Goal: Transaction & Acquisition: Purchase product/service

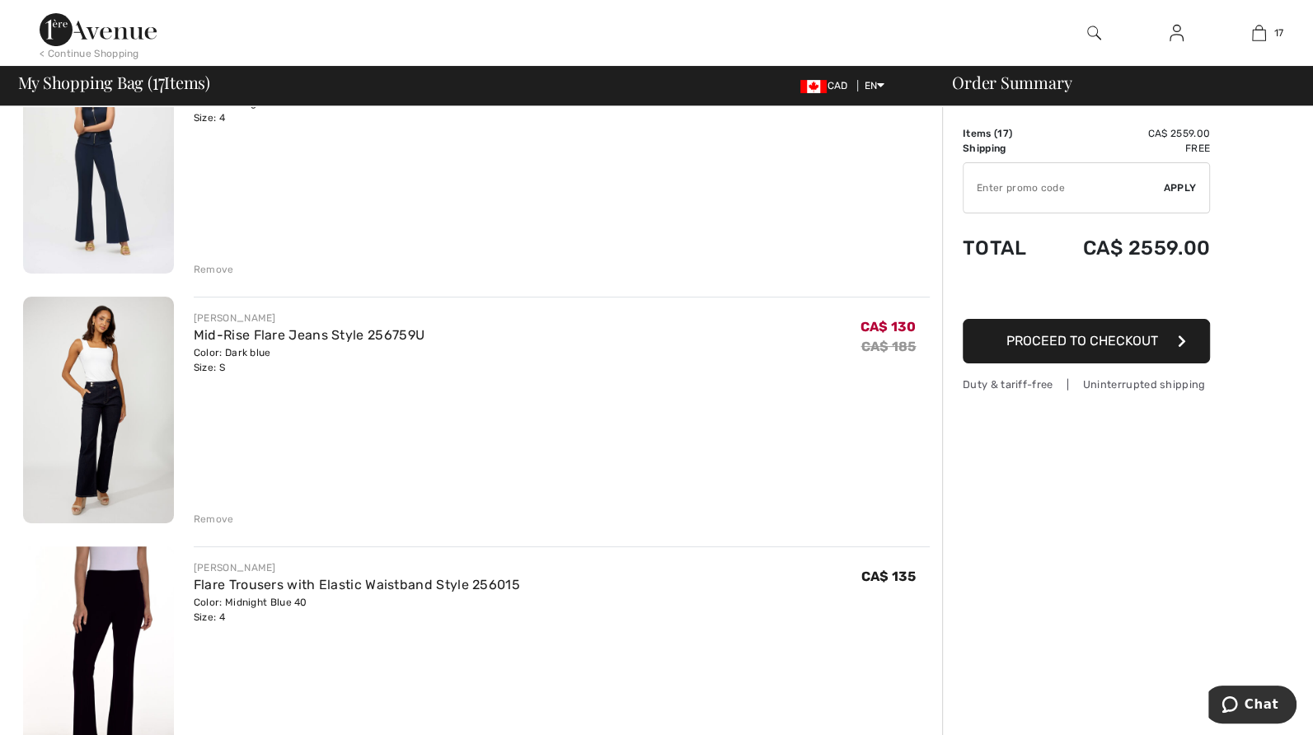
scroll to position [246, 0]
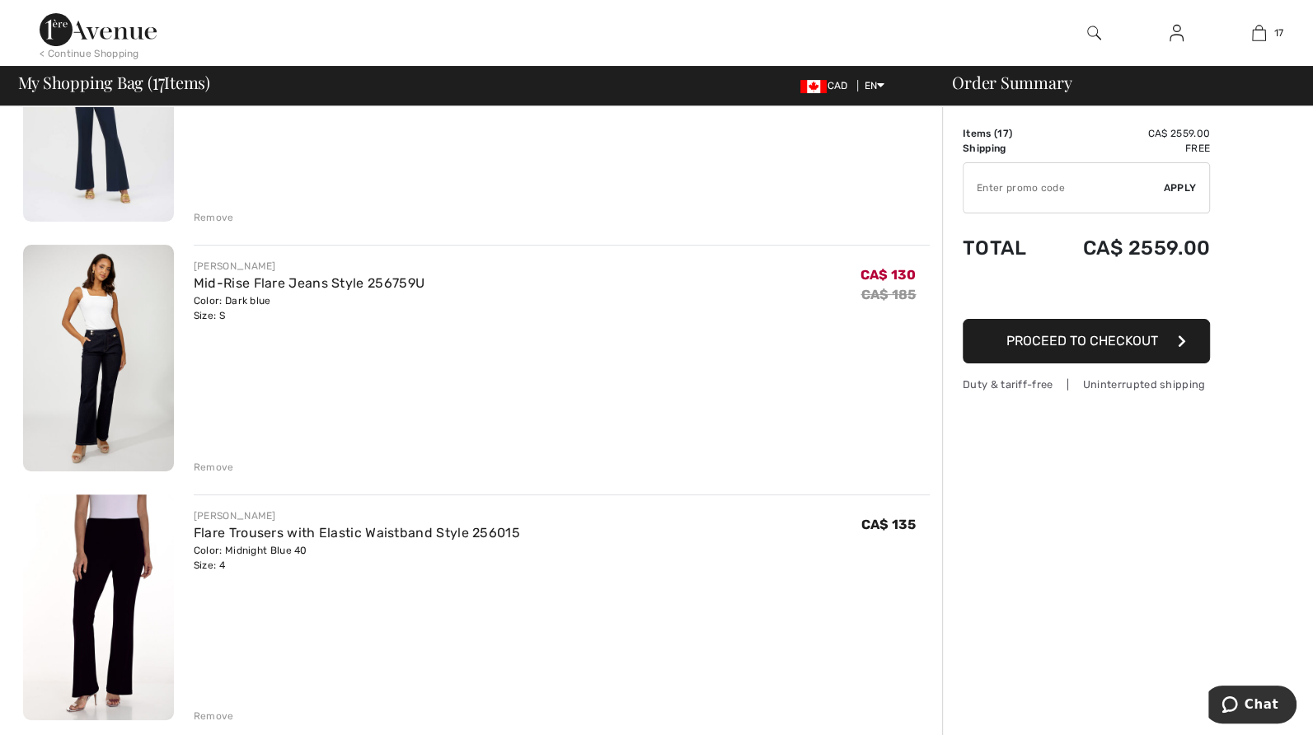
click at [218, 464] on div "Remove" at bounding box center [214, 467] width 40 height 15
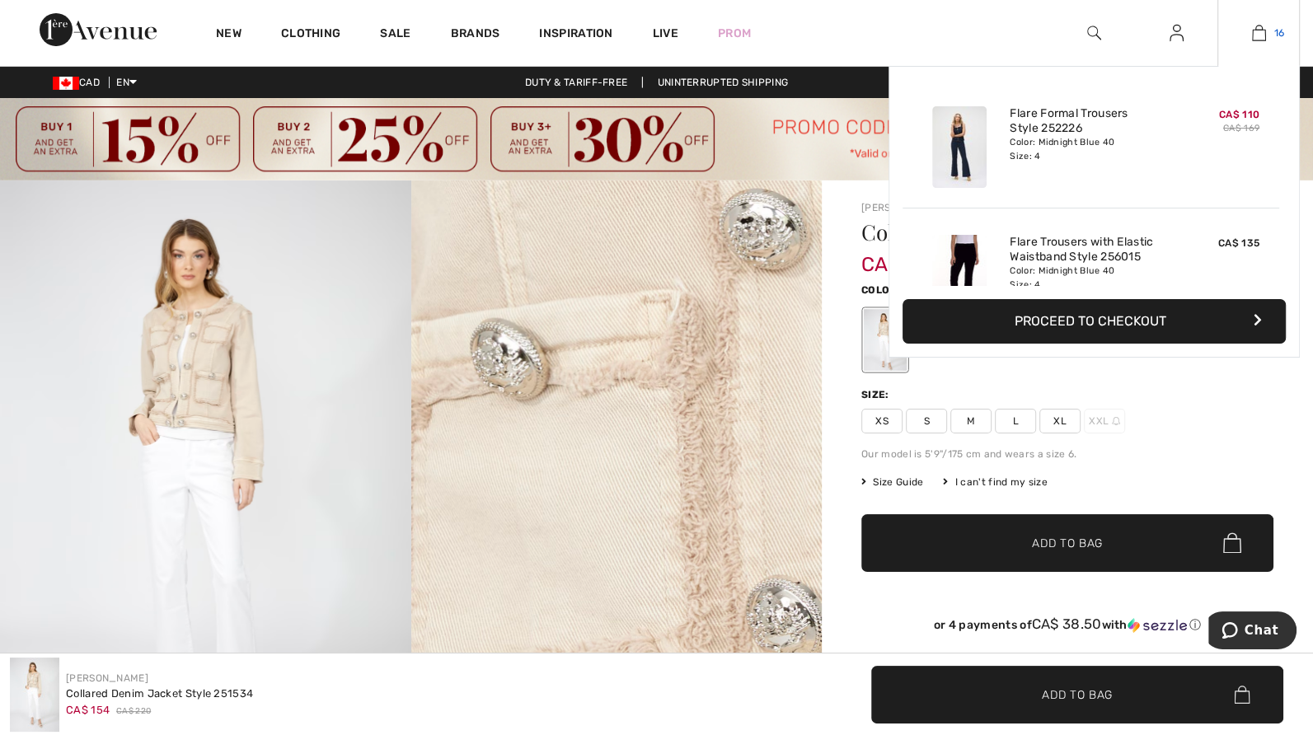
click at [1257, 34] on img at bounding box center [1259, 33] width 14 height 20
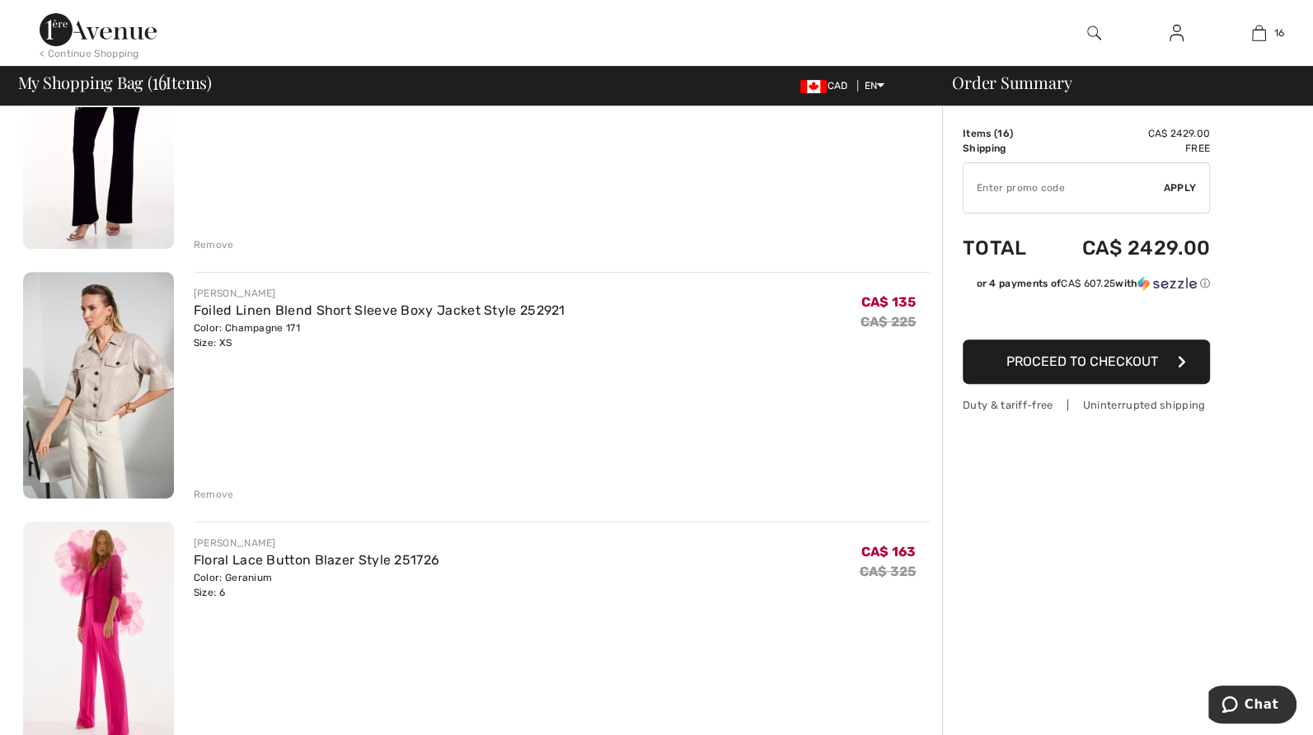
scroll to position [495, 0]
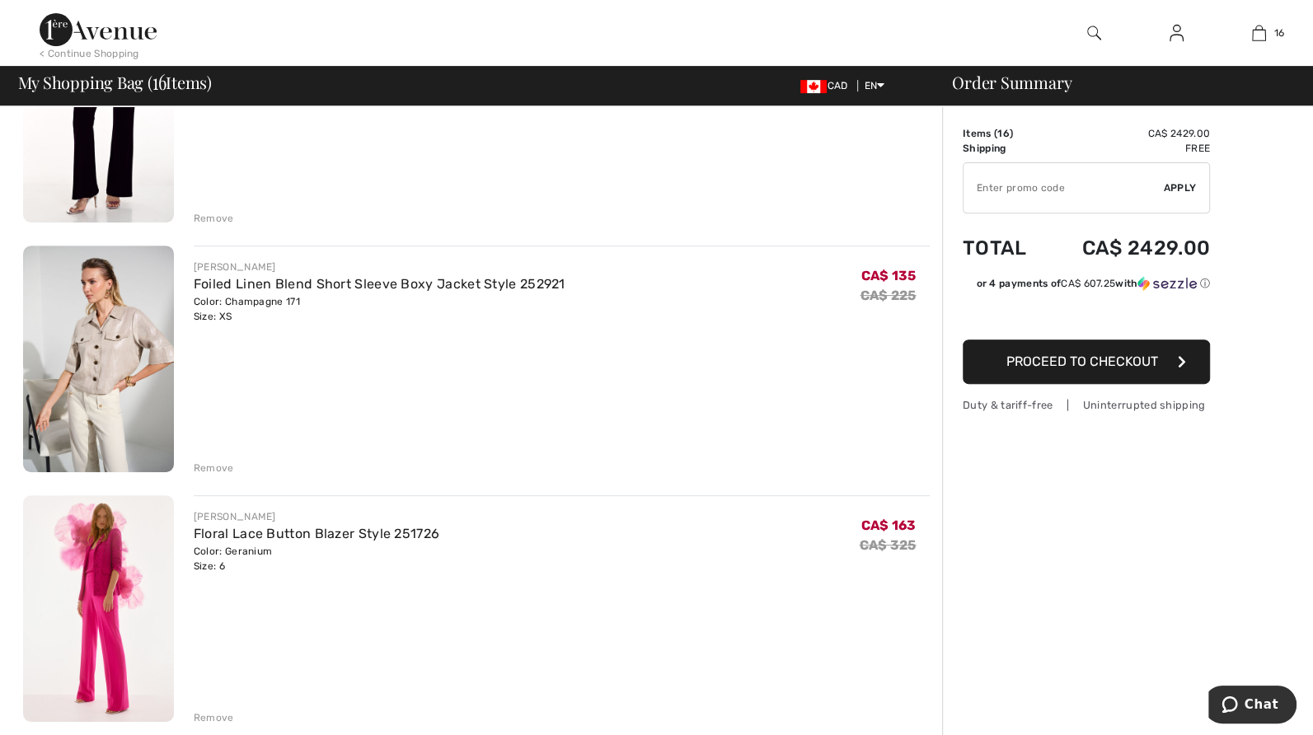
click at [209, 467] on div "Remove" at bounding box center [214, 468] width 40 height 15
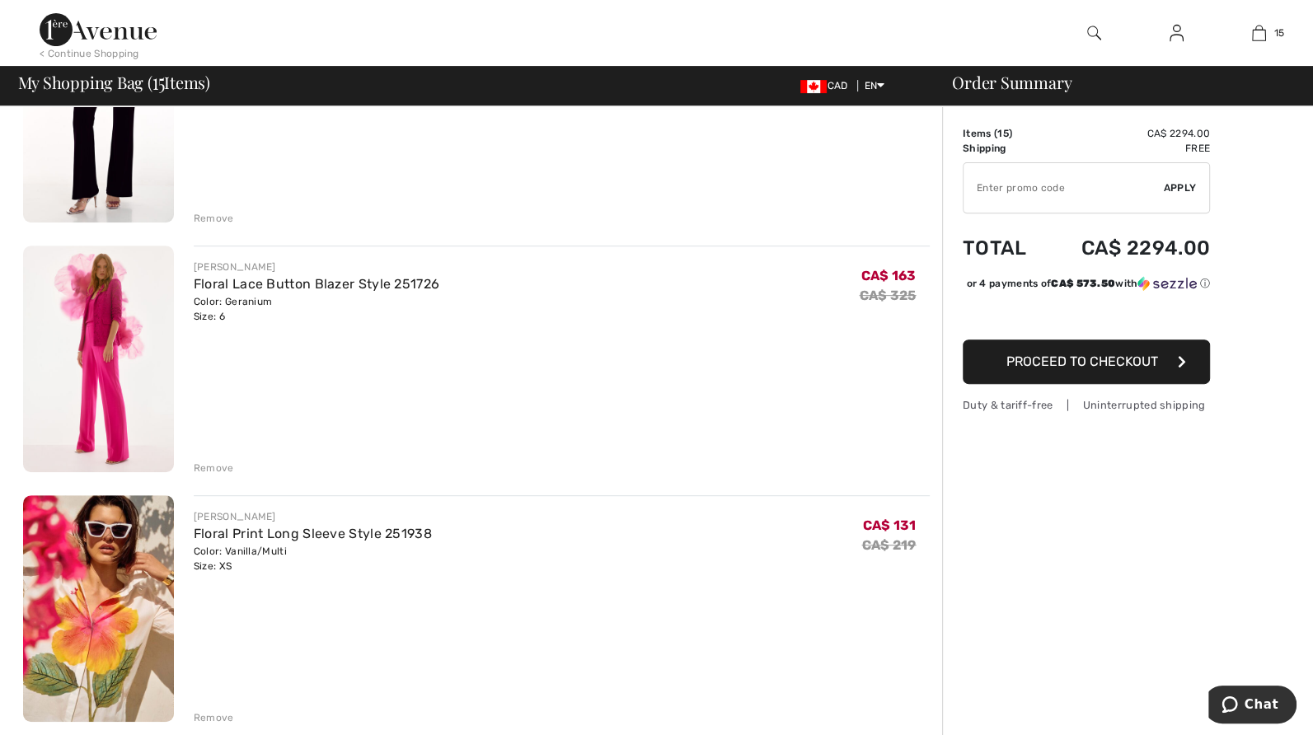
click at [113, 341] on img at bounding box center [98, 359] width 151 height 227
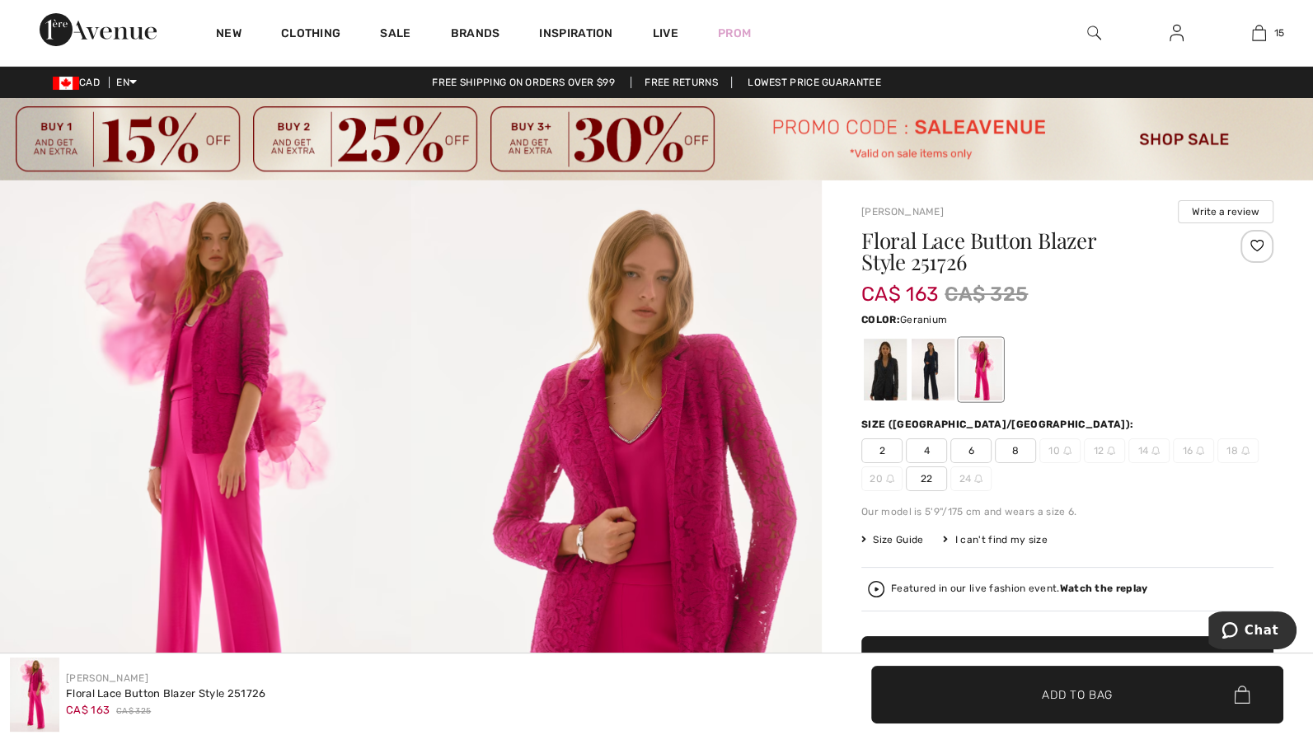
click at [928, 453] on span "4" at bounding box center [926, 451] width 41 height 25
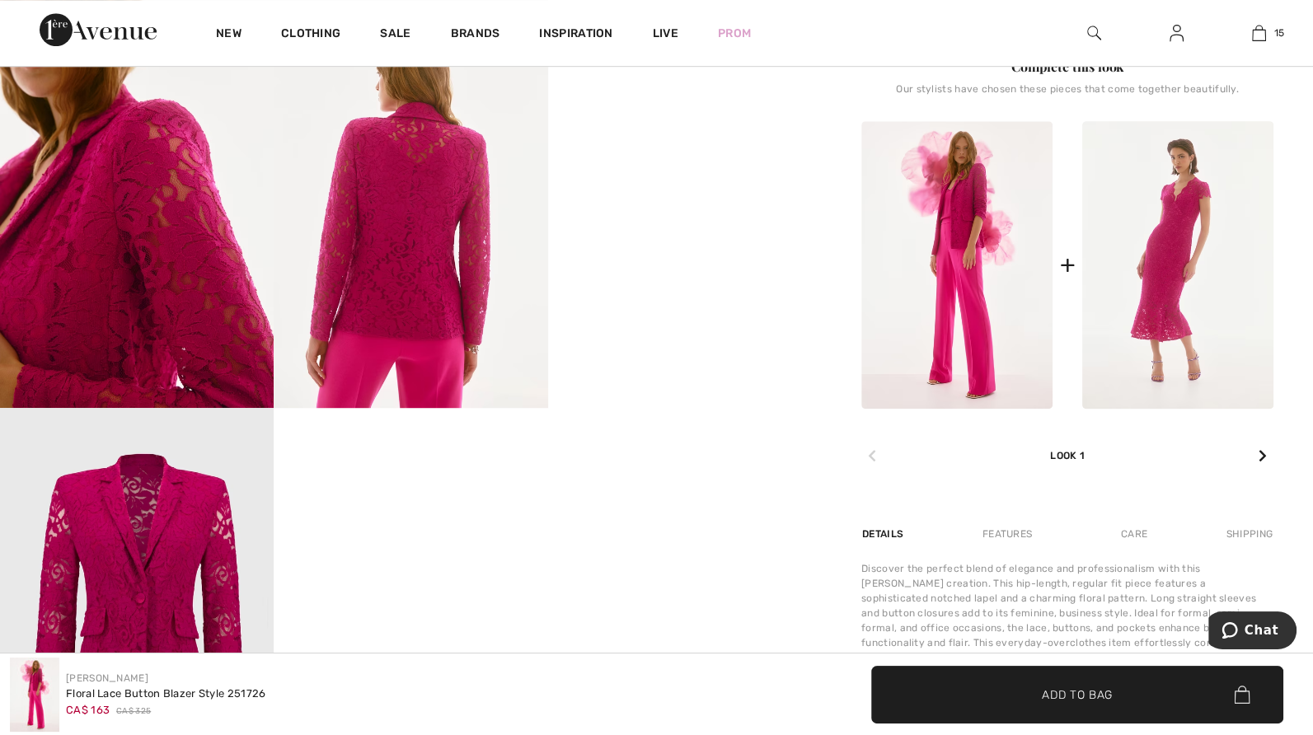
scroll to position [741, 0]
